Goal: Share content

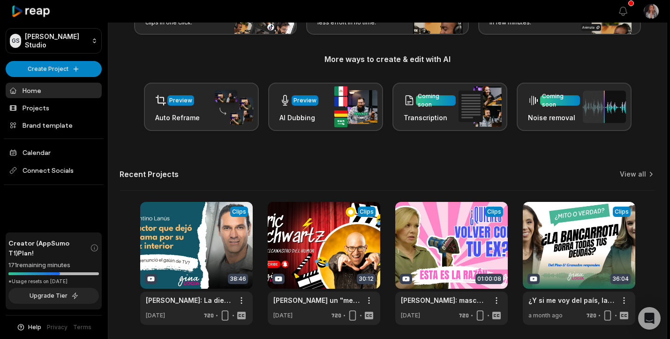
scroll to position [129, 0]
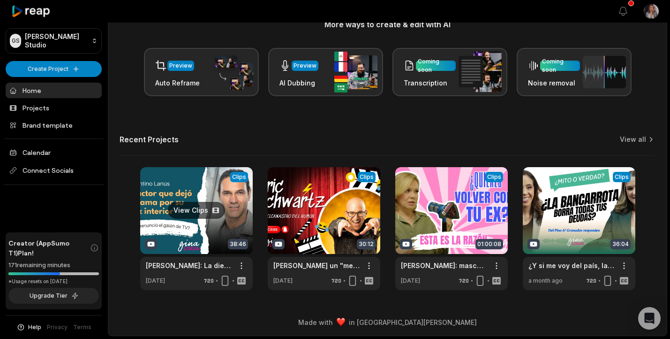
click at [223, 197] on link at bounding box center [196, 228] width 113 height 123
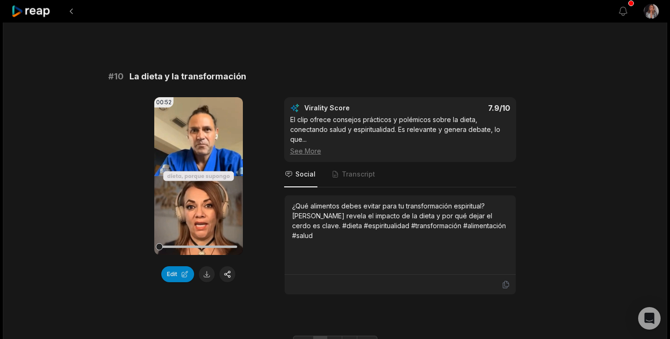
scroll to position [2514, 0]
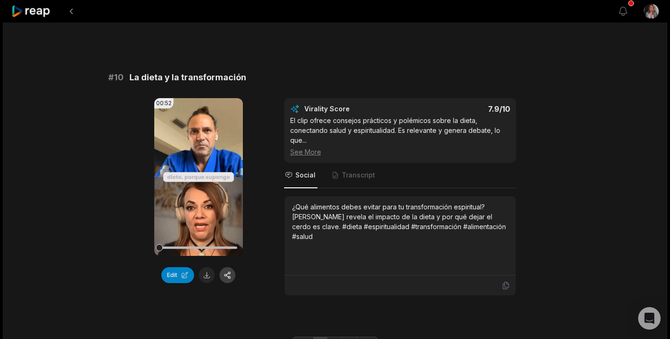
click at [231, 267] on button "button" at bounding box center [227, 275] width 16 height 16
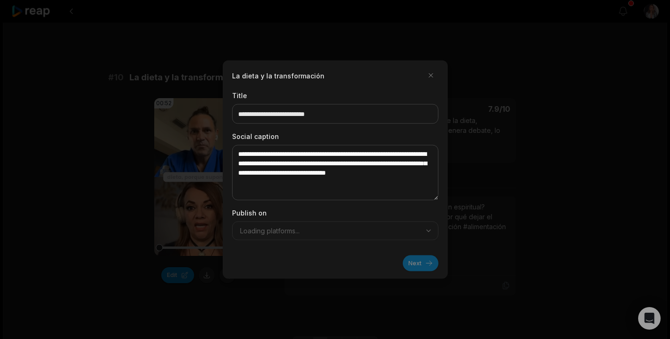
click at [418, 265] on div "Next" at bounding box center [335, 259] width 206 height 23
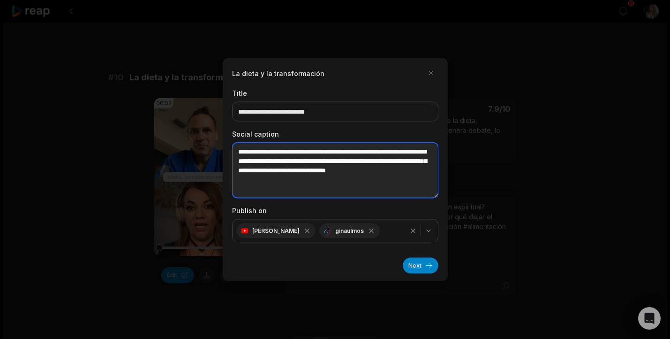
click at [324, 180] on textarea "**********" at bounding box center [335, 170] width 206 height 55
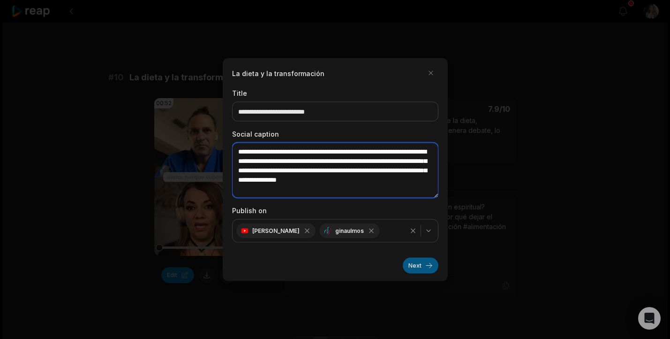
type textarea "**********"
click at [416, 265] on button "Next" at bounding box center [421, 265] width 36 height 16
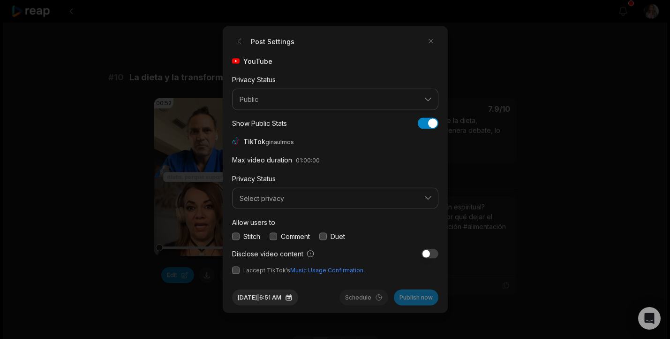
click at [235, 271] on button "button" at bounding box center [236, 270] width 8 height 8
click at [235, 239] on button "button" at bounding box center [236, 236] width 8 height 8
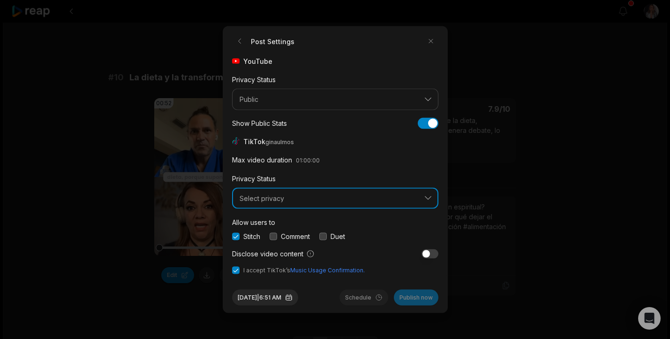
click at [249, 197] on span "Select privacy" at bounding box center [329, 198] width 178 height 8
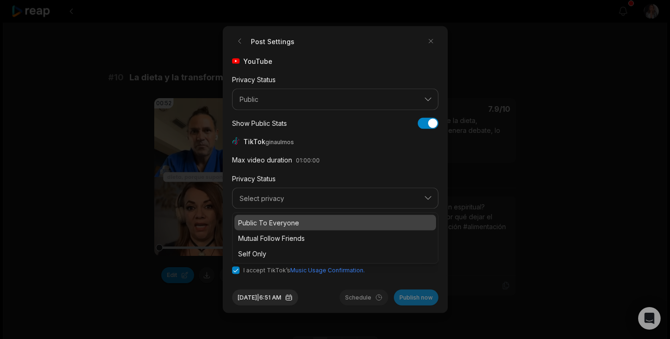
click at [258, 225] on p "Public To Everyone" at bounding box center [335, 223] width 194 height 10
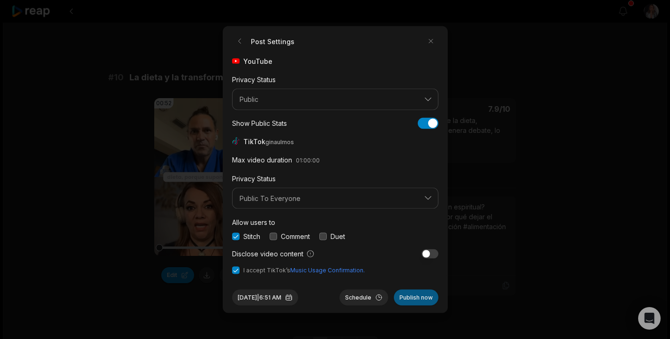
click at [420, 298] on button "Publish now" at bounding box center [416, 297] width 45 height 16
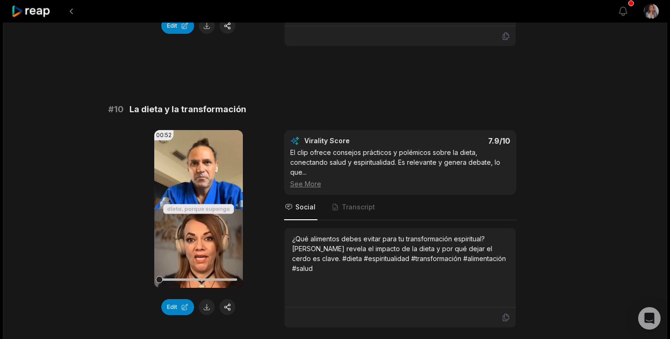
scroll to position [2555, 0]
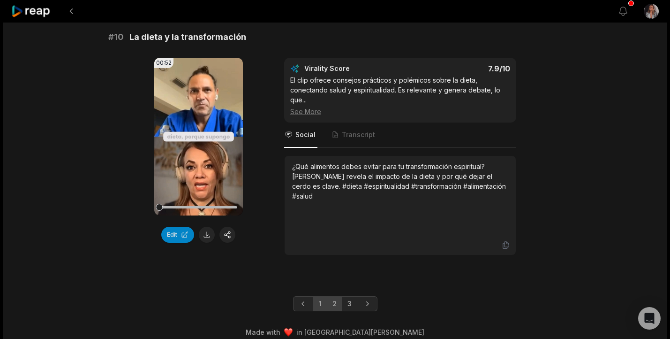
click at [335, 296] on link "2" at bounding box center [334, 303] width 15 height 15
